Goal: Navigation & Orientation: Find specific page/section

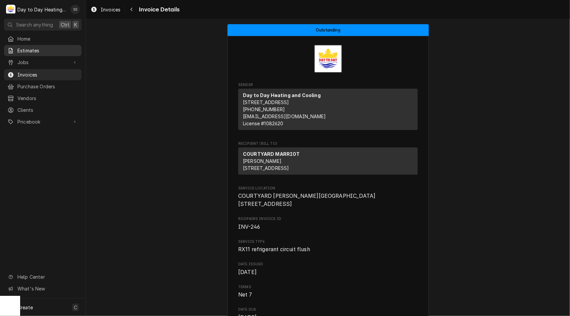
click at [50, 50] on span "Estimates" at bounding box center [47, 50] width 61 height 7
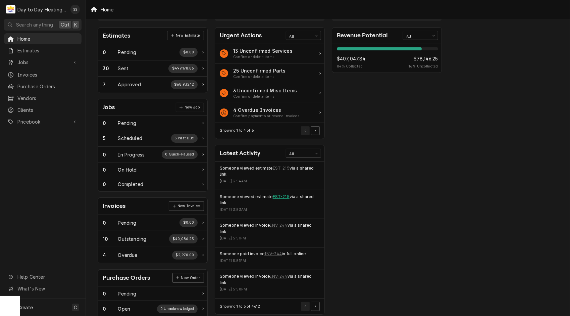
scroll to position [23, 0]
click at [366, 70] on div "$407,047.84 84 % Collected $78,146.25 16 % Uncollected" at bounding box center [387, 63] width 101 height 14
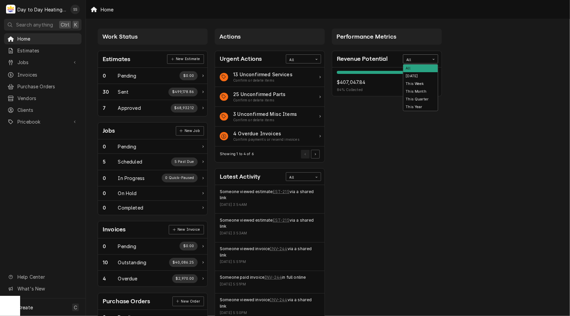
click at [432, 55] on div "Card Data Filter Control" at bounding box center [433, 59] width 8 height 8
click at [423, 109] on div "This Year" at bounding box center [420, 107] width 35 height 8
